Goal: Check status: Check status

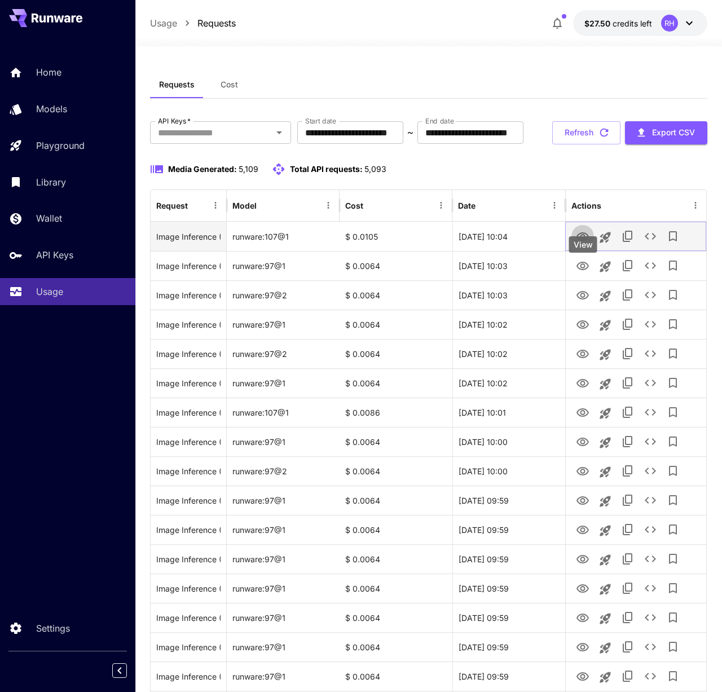
click at [580, 241] on icon "View" at bounding box center [583, 236] width 12 height 8
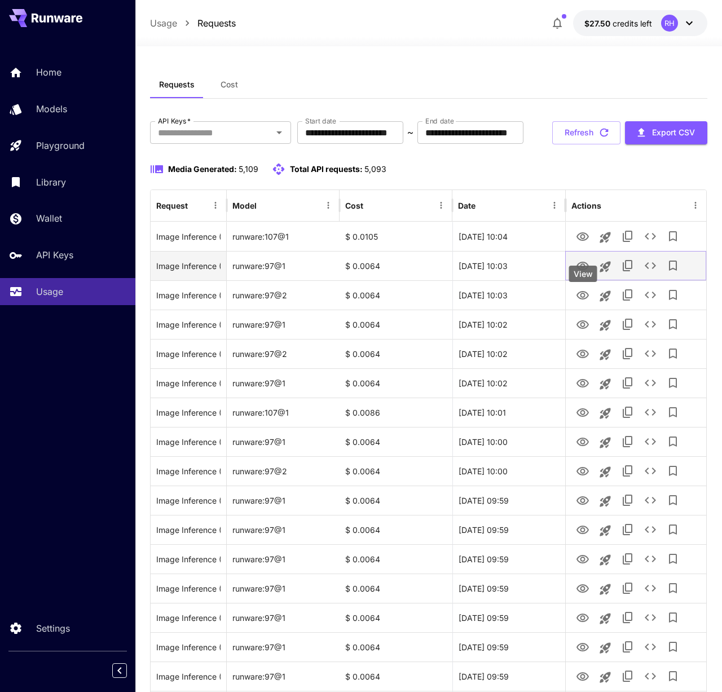
click at [581, 270] on icon "View" at bounding box center [583, 266] width 12 height 8
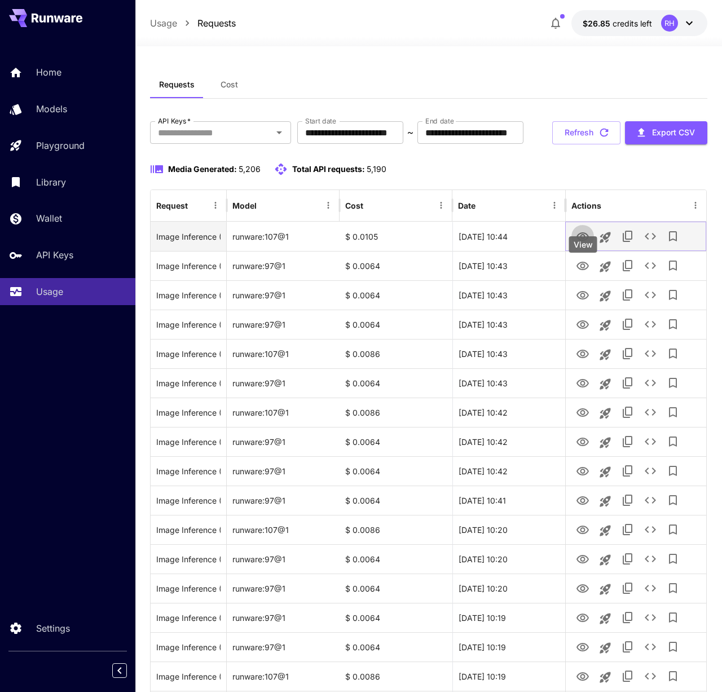
click at [585, 241] on icon "View" at bounding box center [583, 236] width 12 height 8
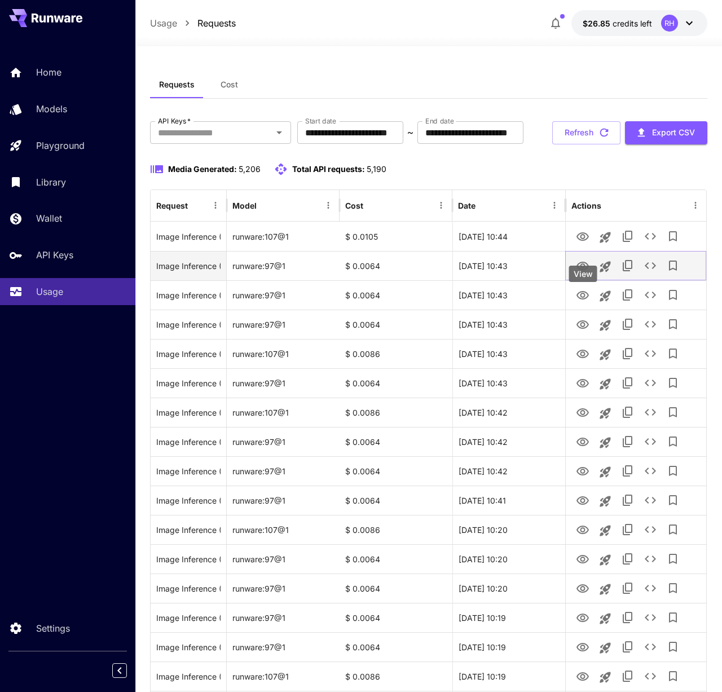
click at [579, 273] on icon "View" at bounding box center [583, 267] width 14 height 14
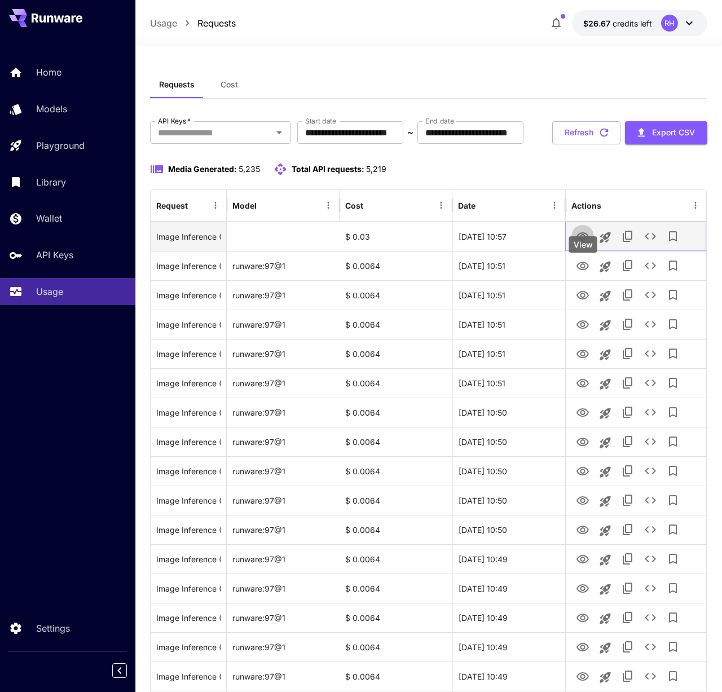
click at [582, 241] on icon "View" at bounding box center [583, 236] width 12 height 8
